Goal: Feedback & Contribution: Submit feedback/report problem

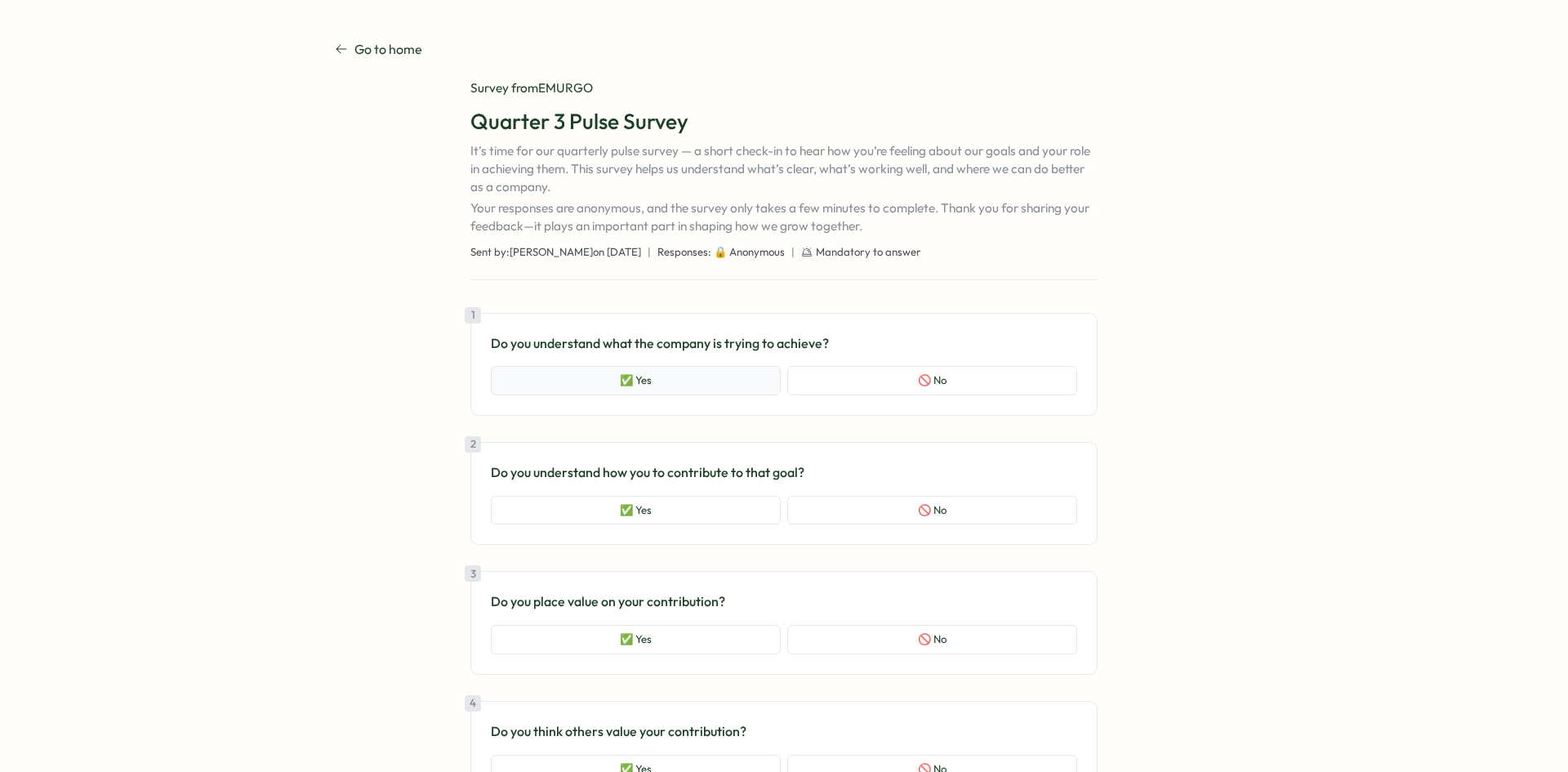
click at [669, 390] on button "✅ Yes" at bounding box center [636, 381] width 290 height 29
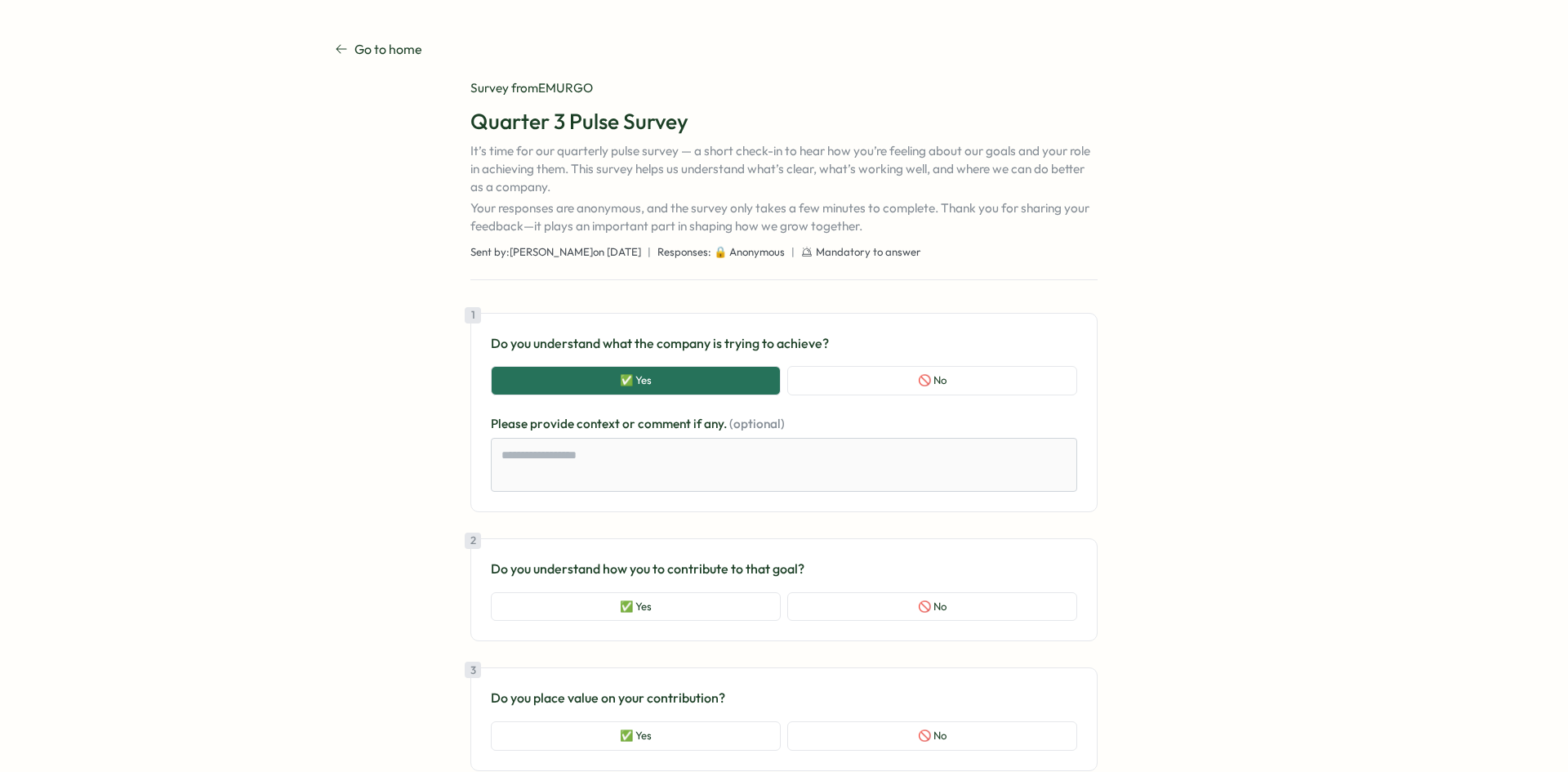
scroll to position [236, 0]
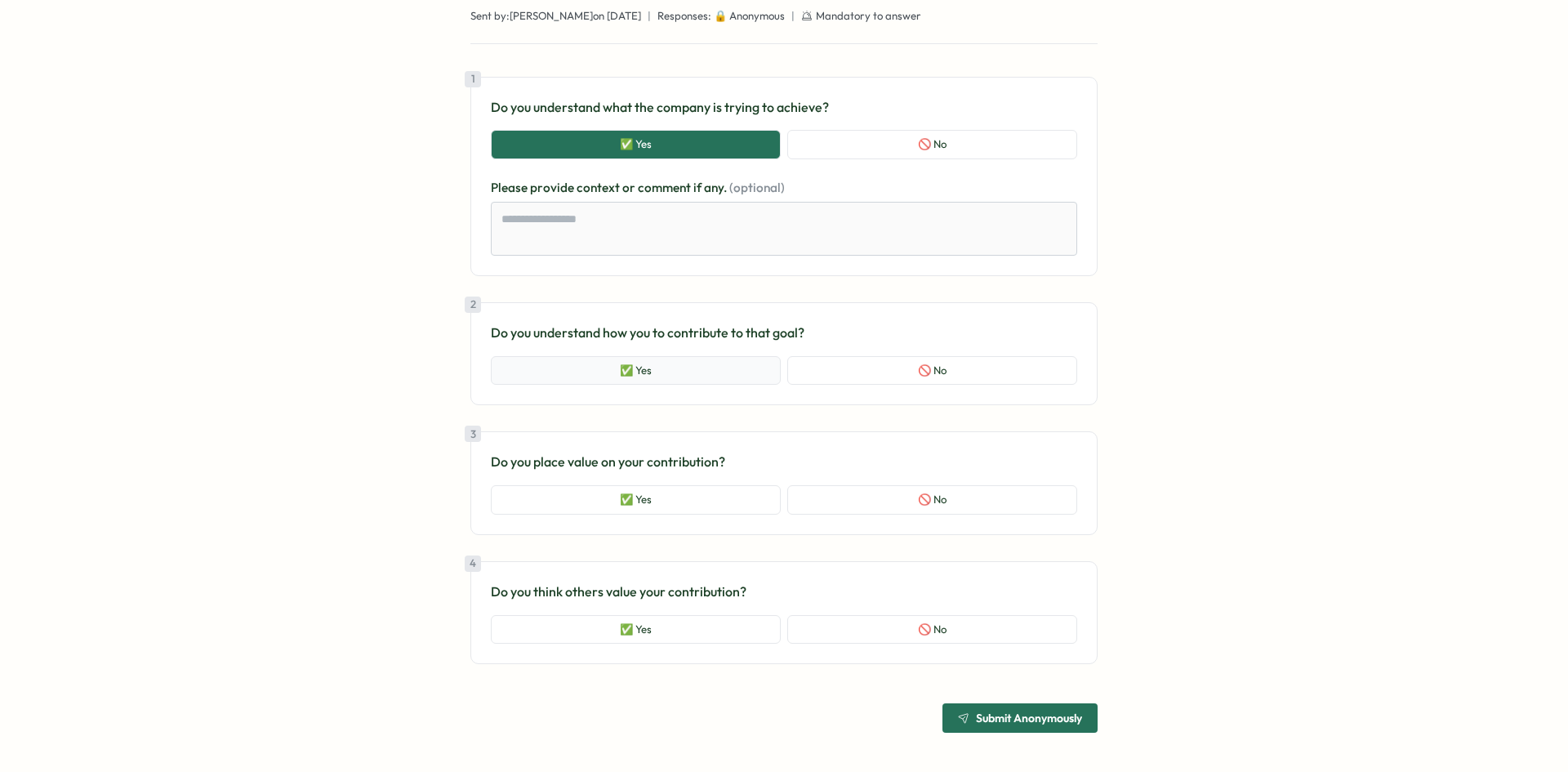
click at [686, 367] on button "✅ Yes" at bounding box center [636, 371] width 290 height 29
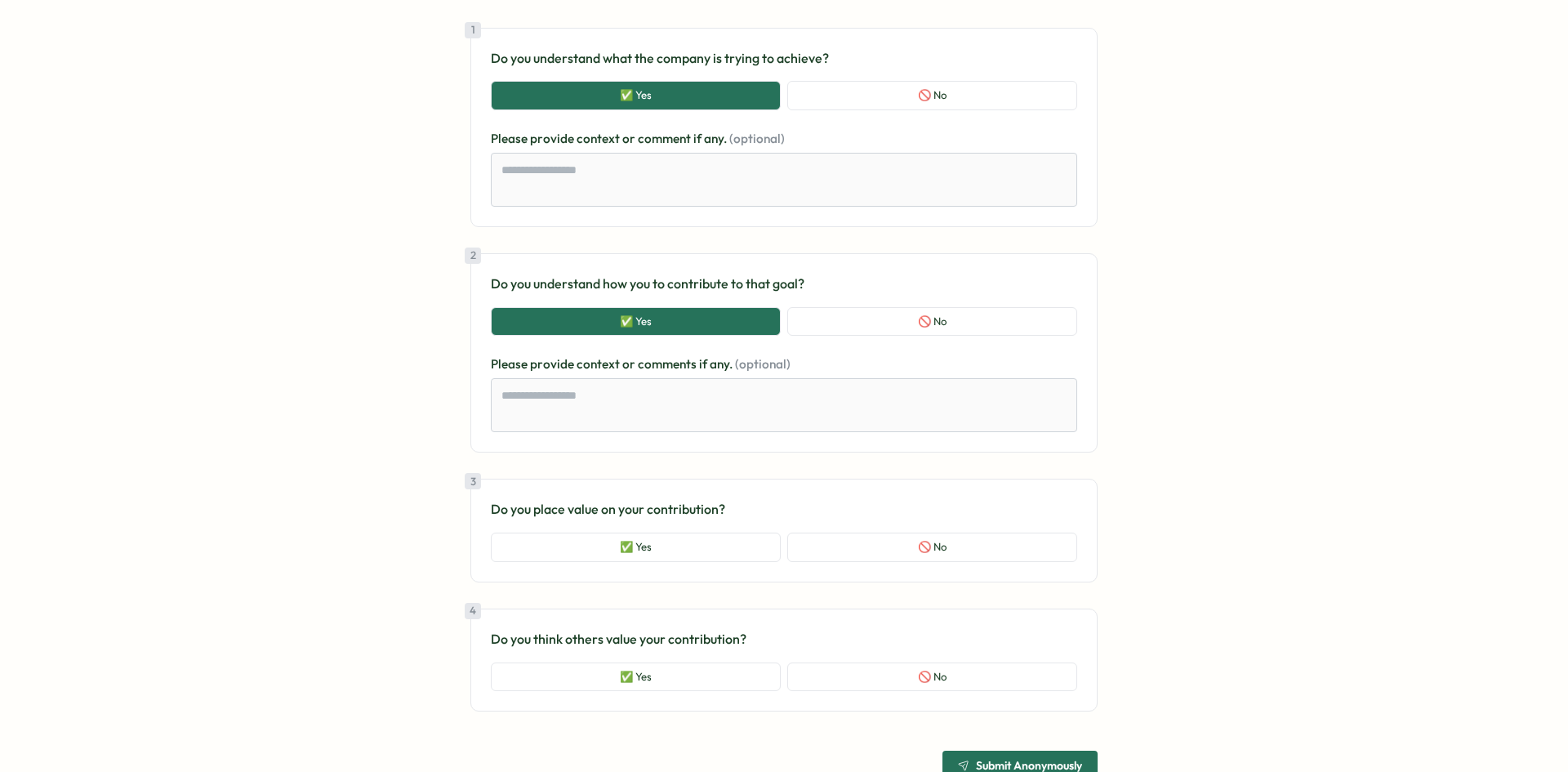
scroll to position [333, 0]
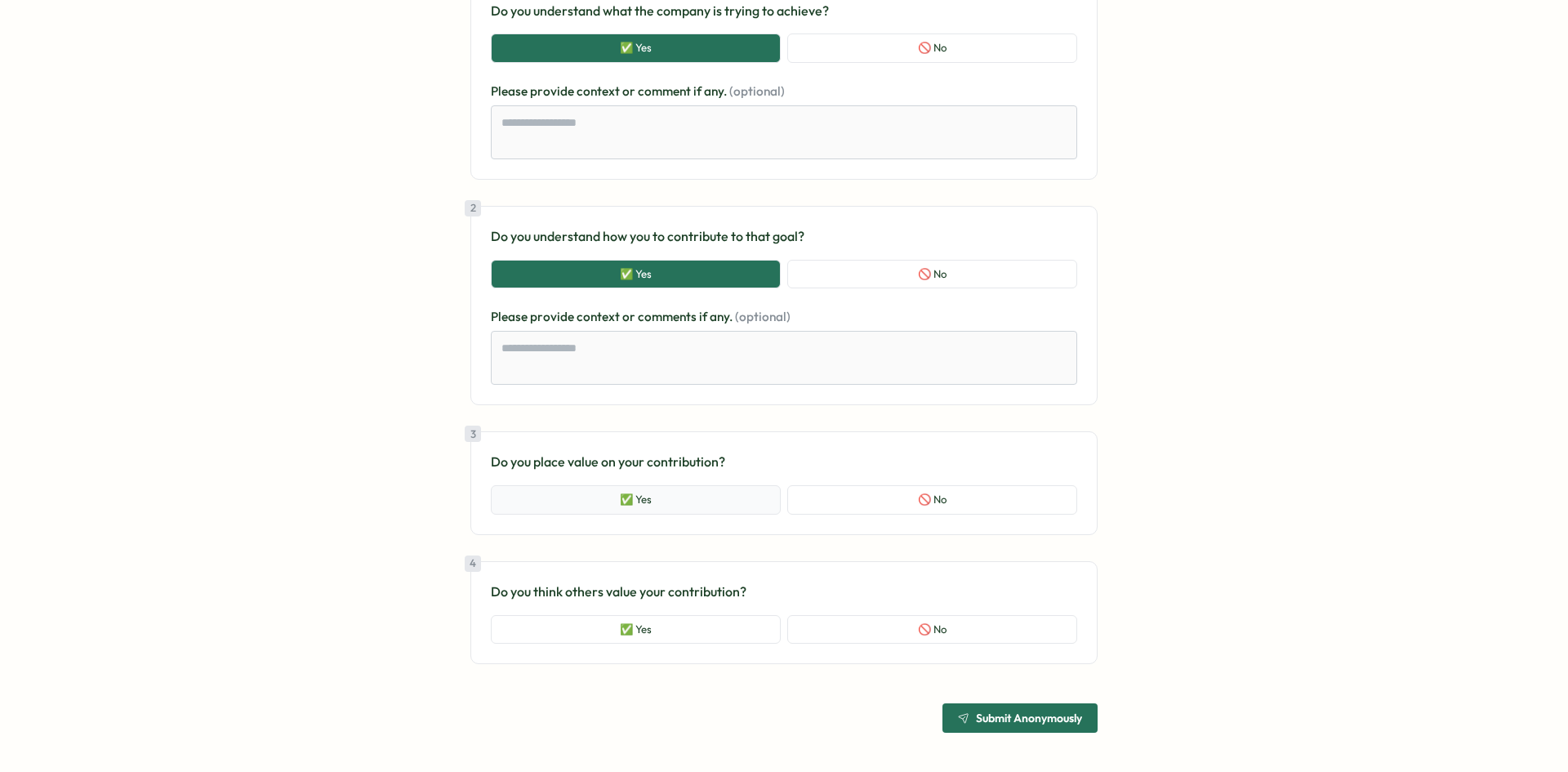
click at [663, 512] on button "✅ Yes" at bounding box center [636, 499] width 290 height 29
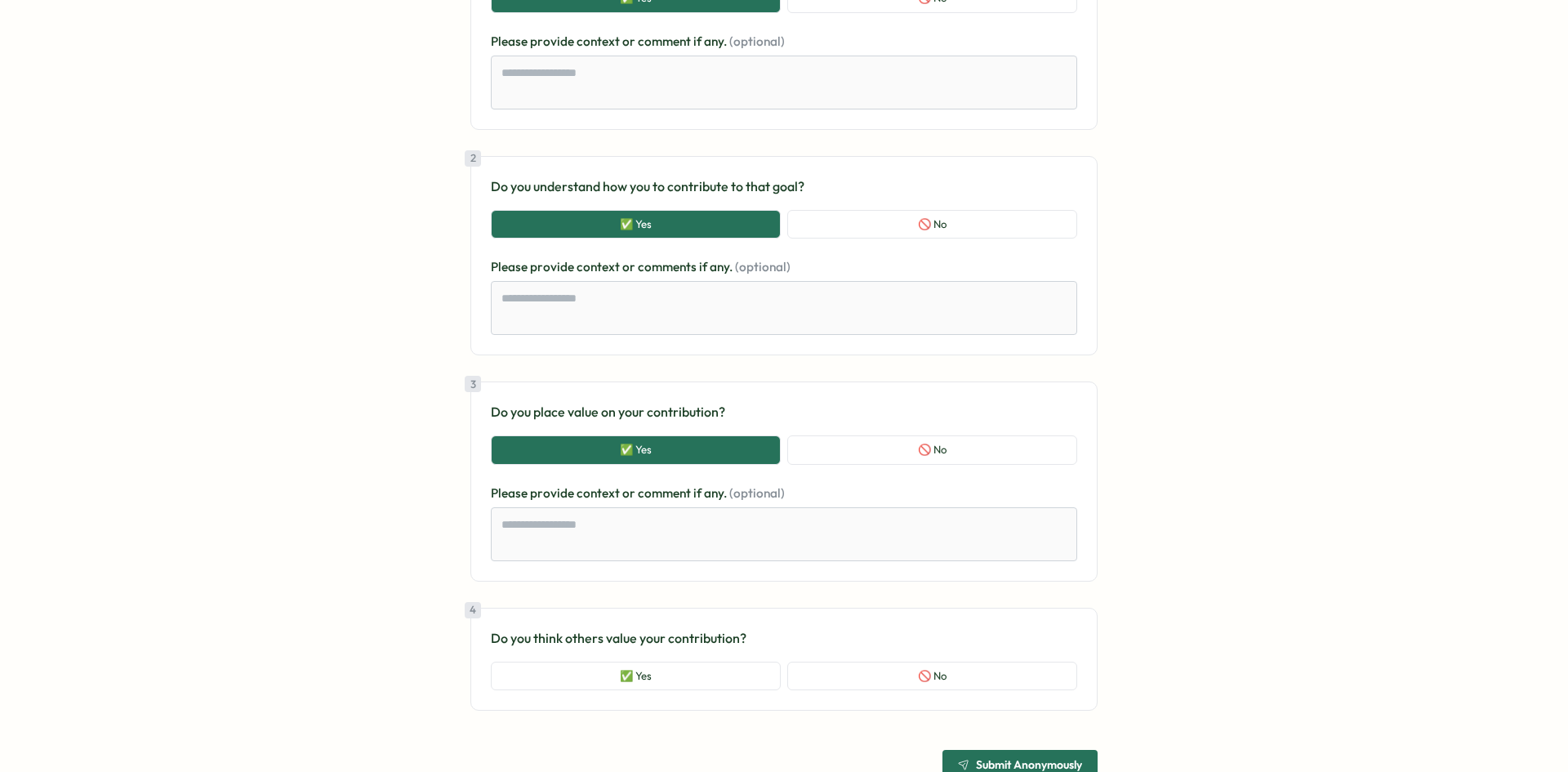
scroll to position [429, 0]
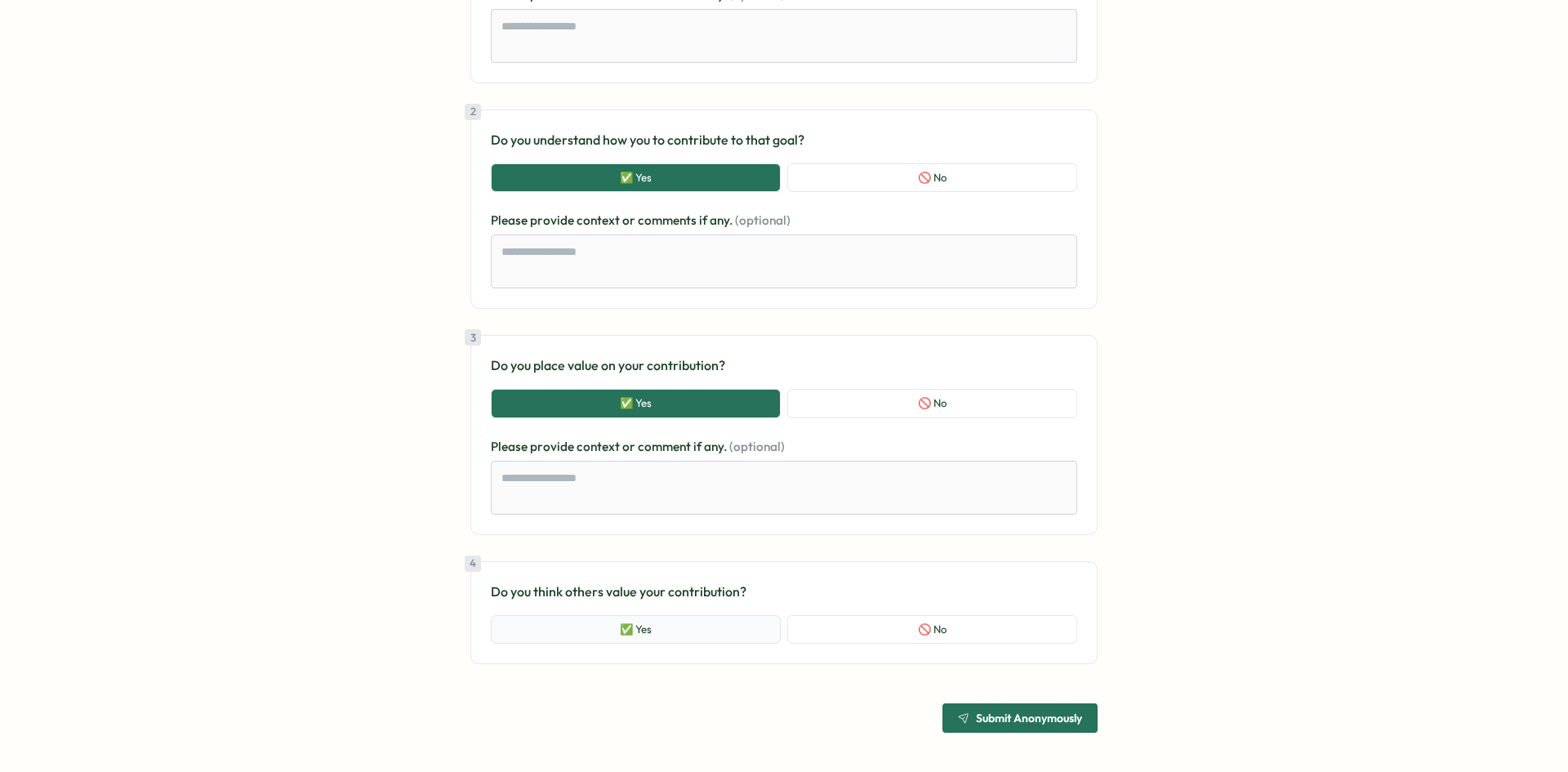
click at [676, 629] on button "✅ Yes" at bounding box center [636, 629] width 290 height 29
type textarea "*"
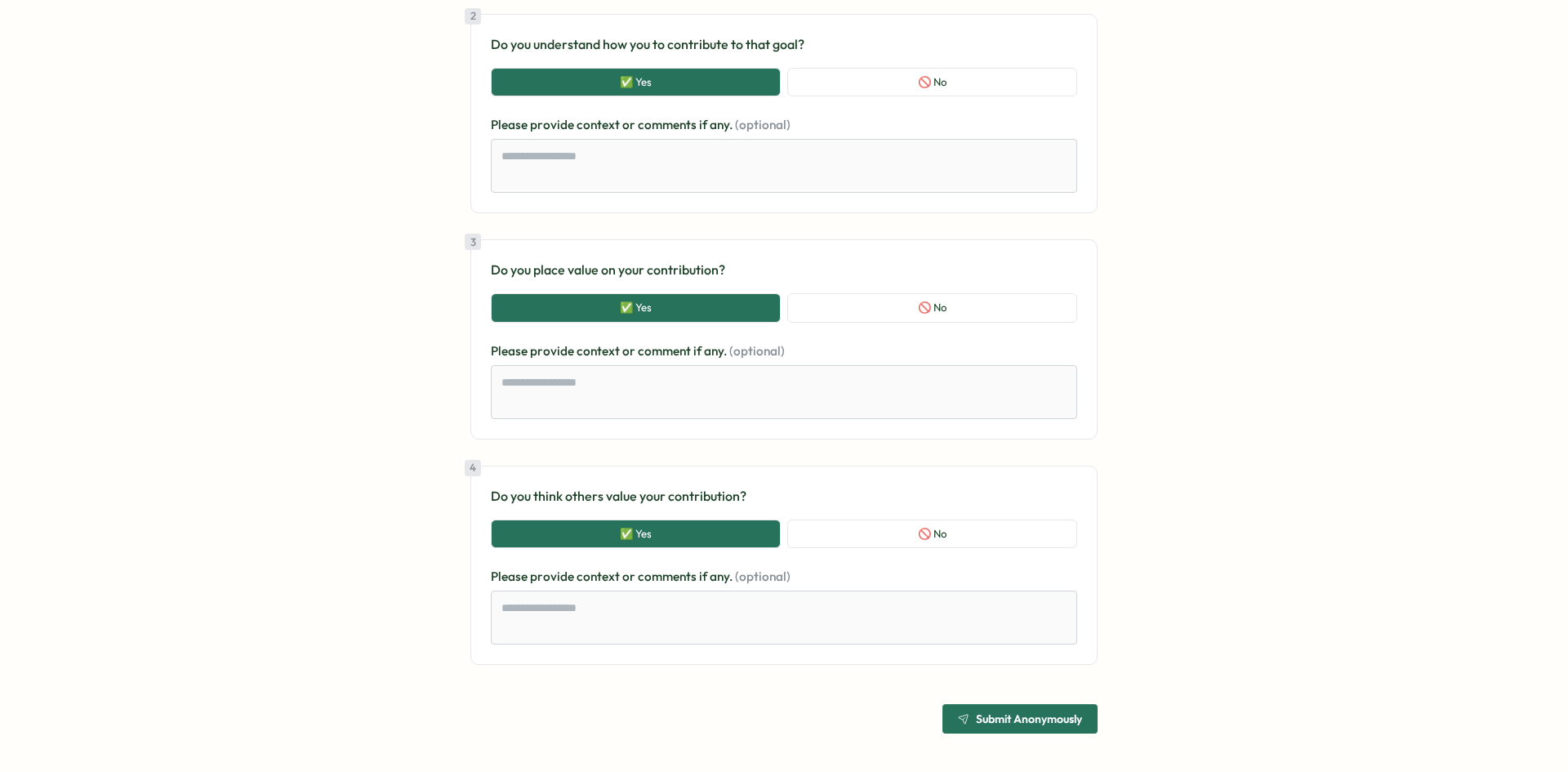
scroll to position [525, 0]
click at [1078, 714] on span "Submit Anonymously" at bounding box center [1029, 718] width 106 height 12
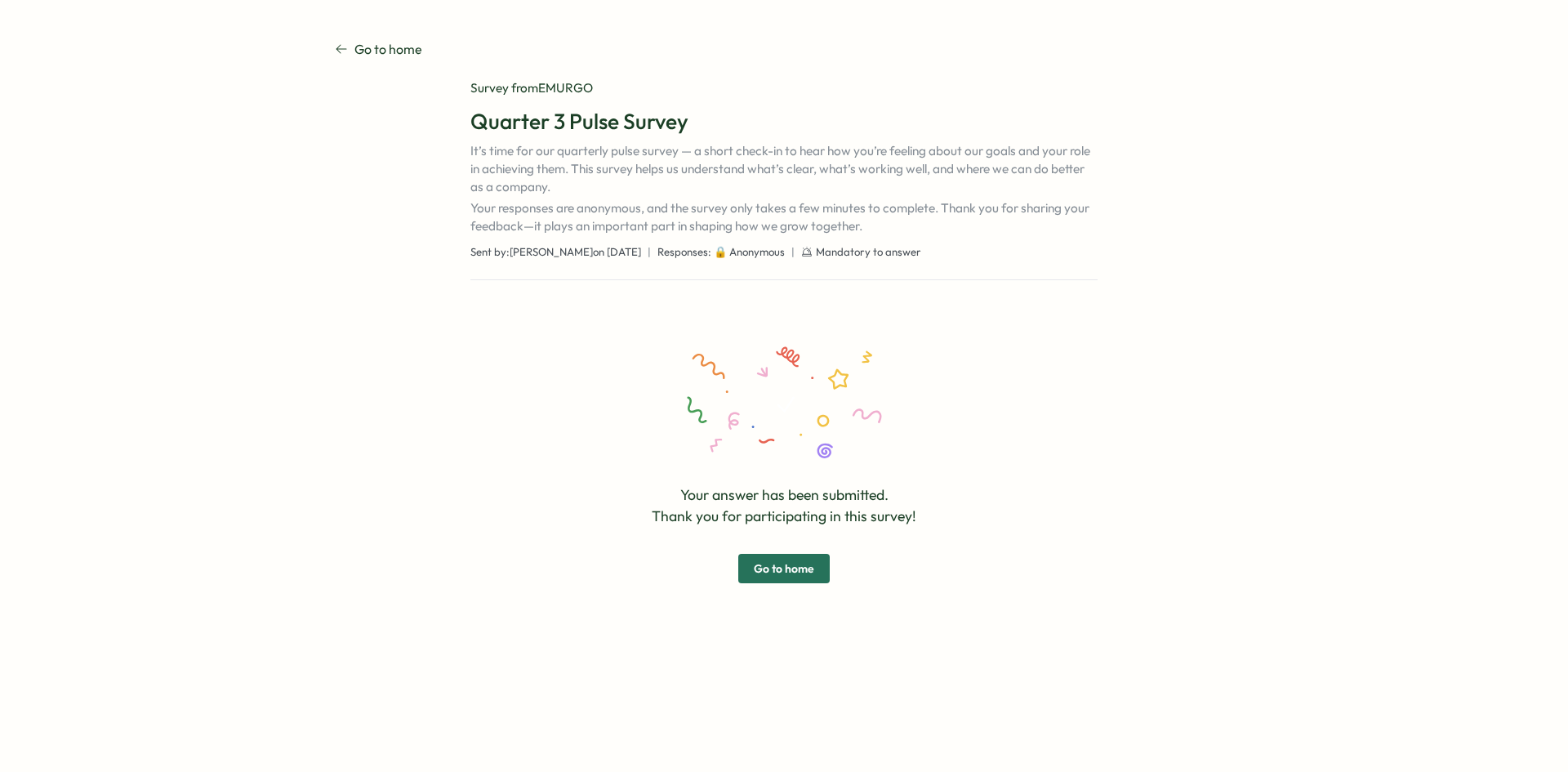
scroll to position [0, 0]
click at [769, 556] on span "Go to home" at bounding box center [784, 568] width 61 height 28
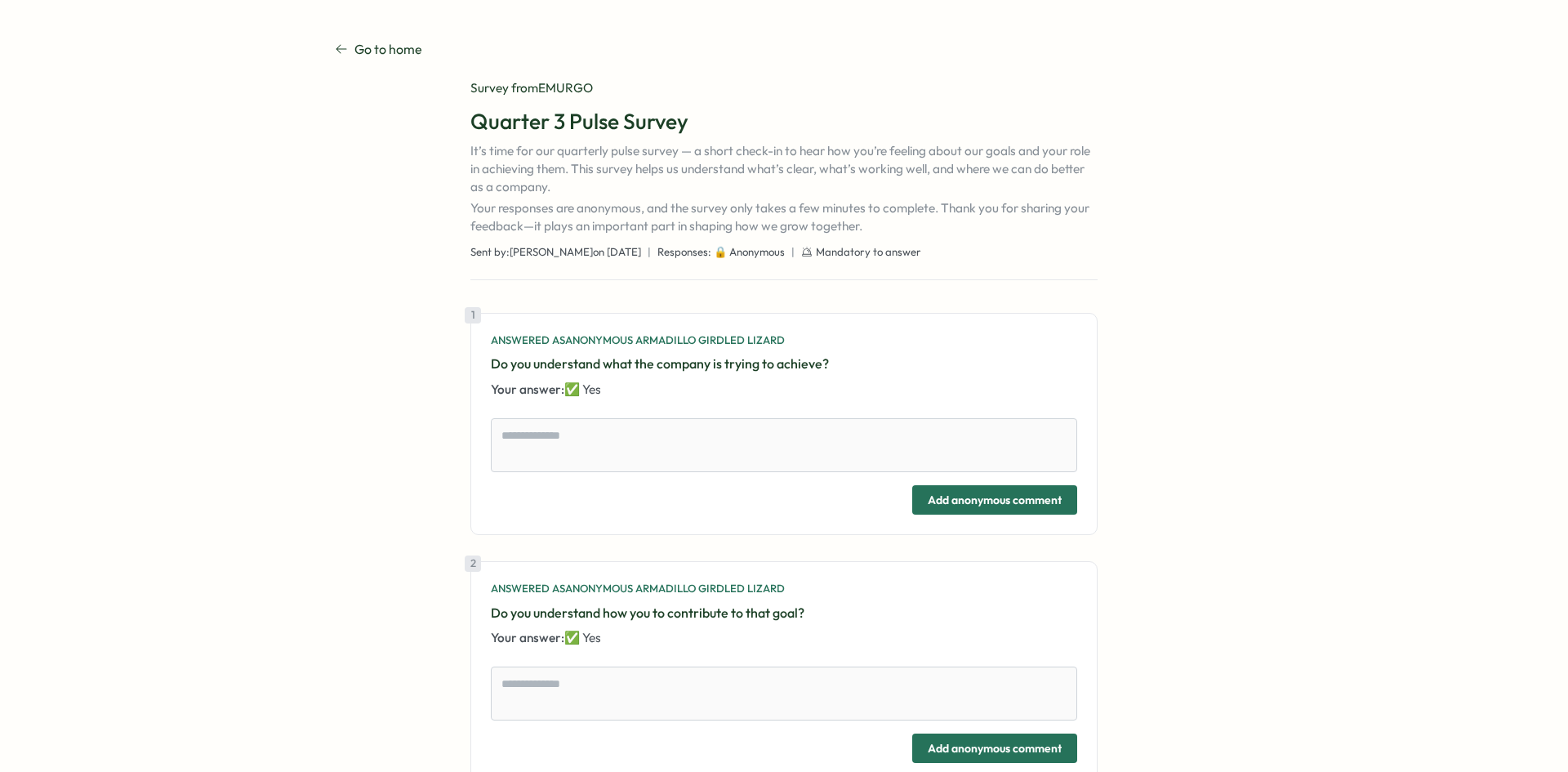
type textarea "*"
